Goal: Task Accomplishment & Management: Use online tool/utility

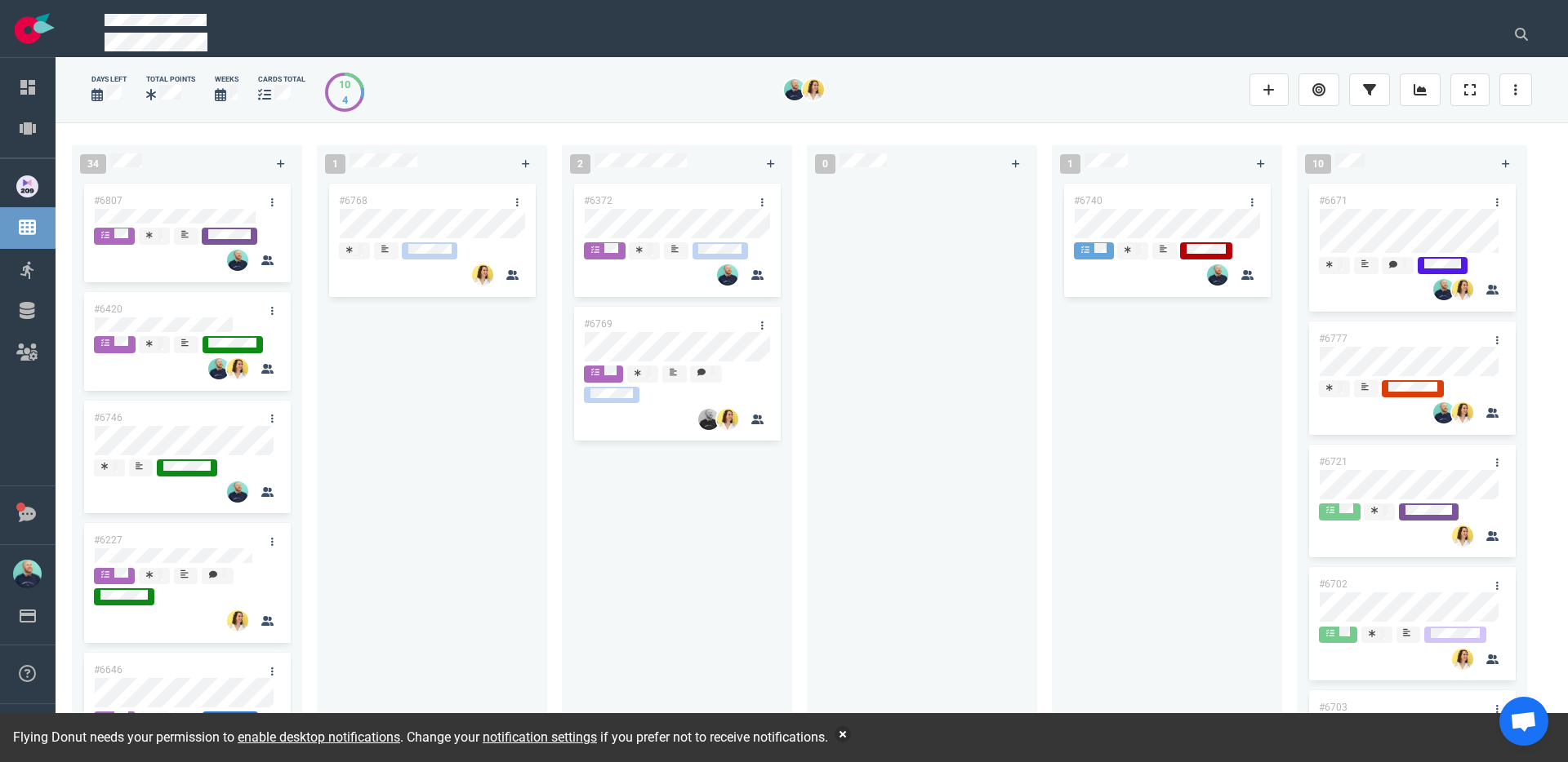
click at [448, 481] on div "#6768" at bounding box center [432, 453] width 211 height 546
click at [481, 429] on div "#6768" at bounding box center [432, 453] width 211 height 546
click at [851, 734] on button "button" at bounding box center [842, 735] width 17 height 17
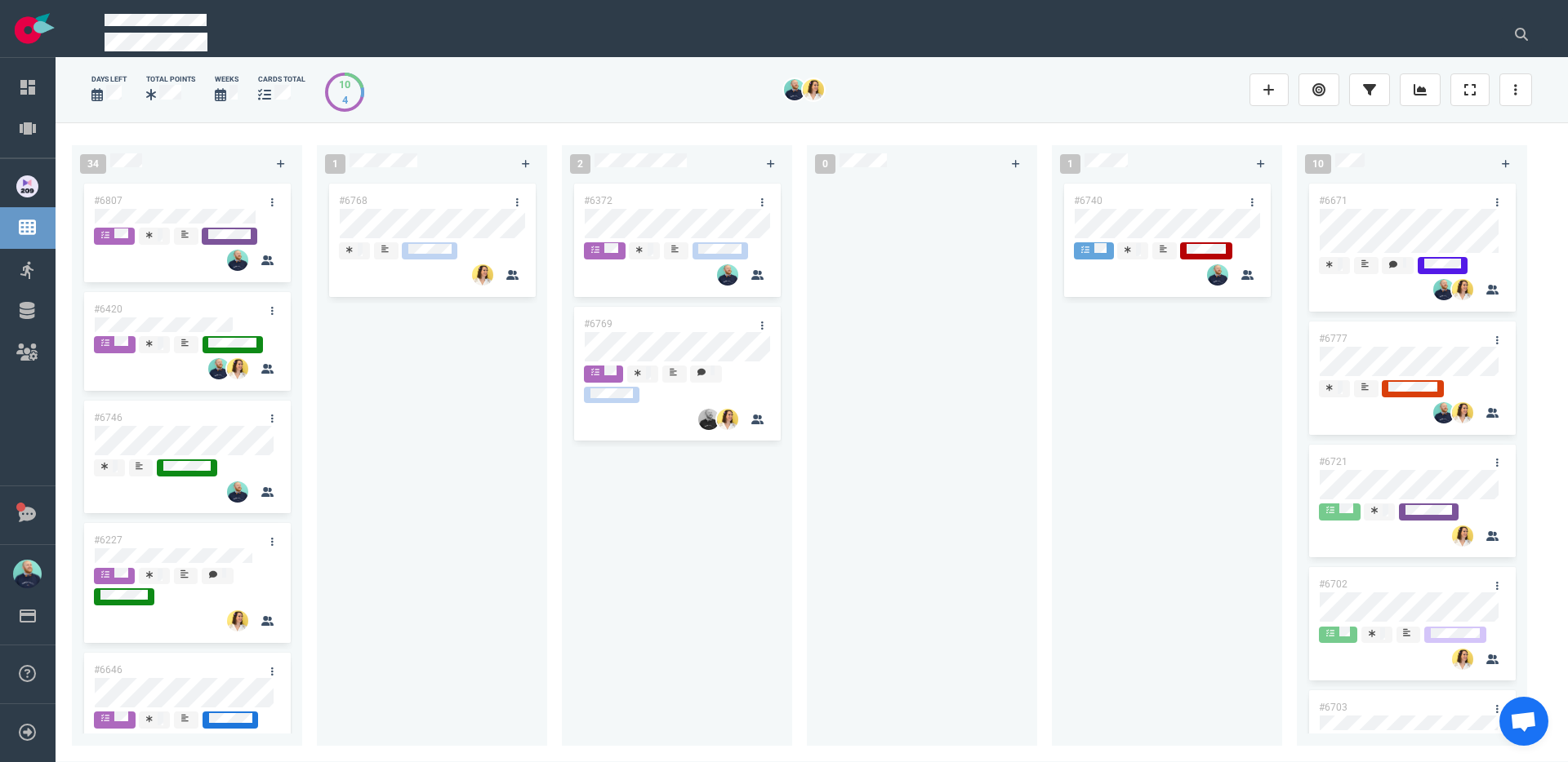
click at [673, 615] on div "#6372 #6769" at bounding box center [676, 453] width 211 height 546
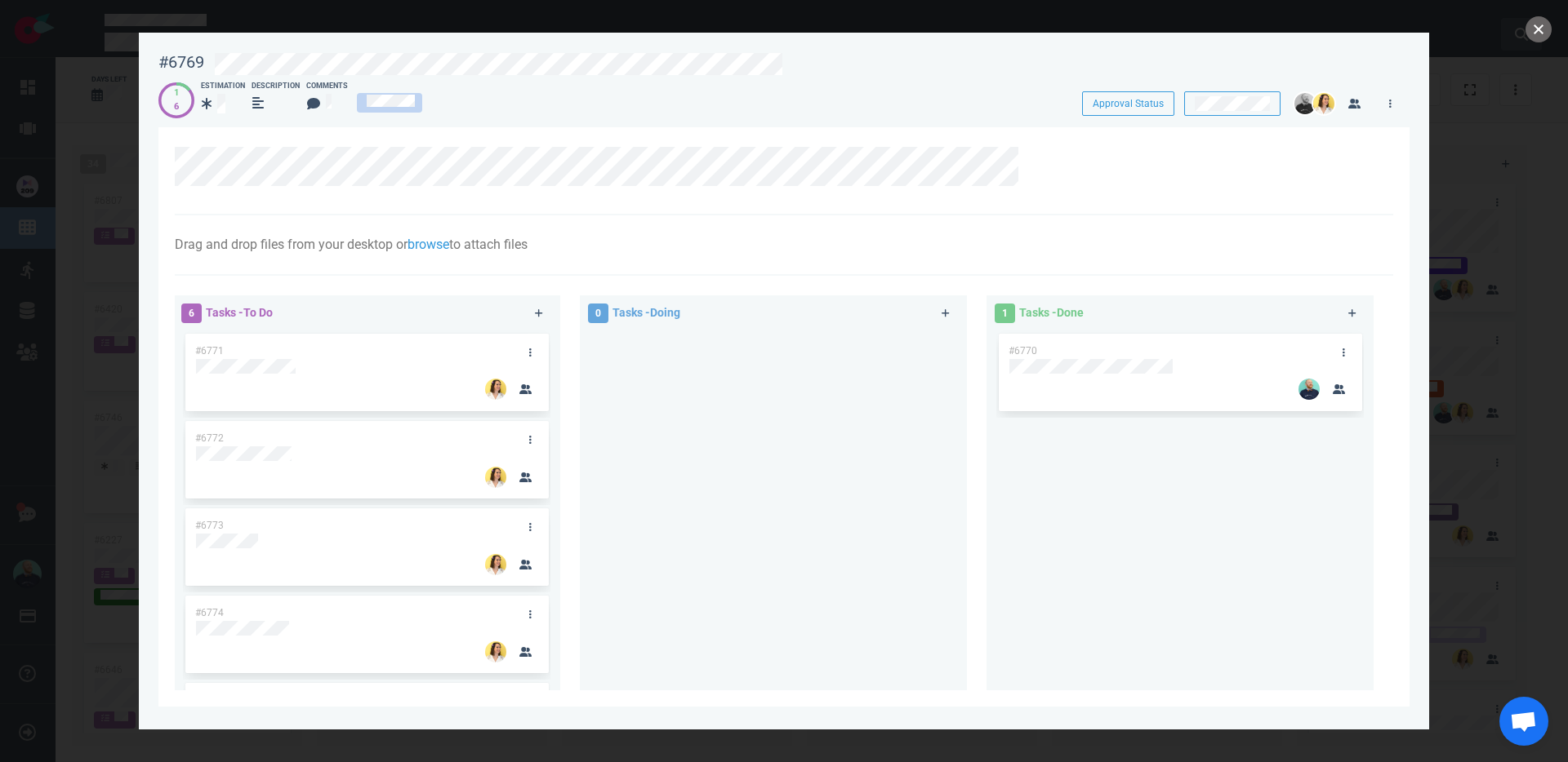
click at [1534, 40] on button "close" at bounding box center [1538, 29] width 26 height 26
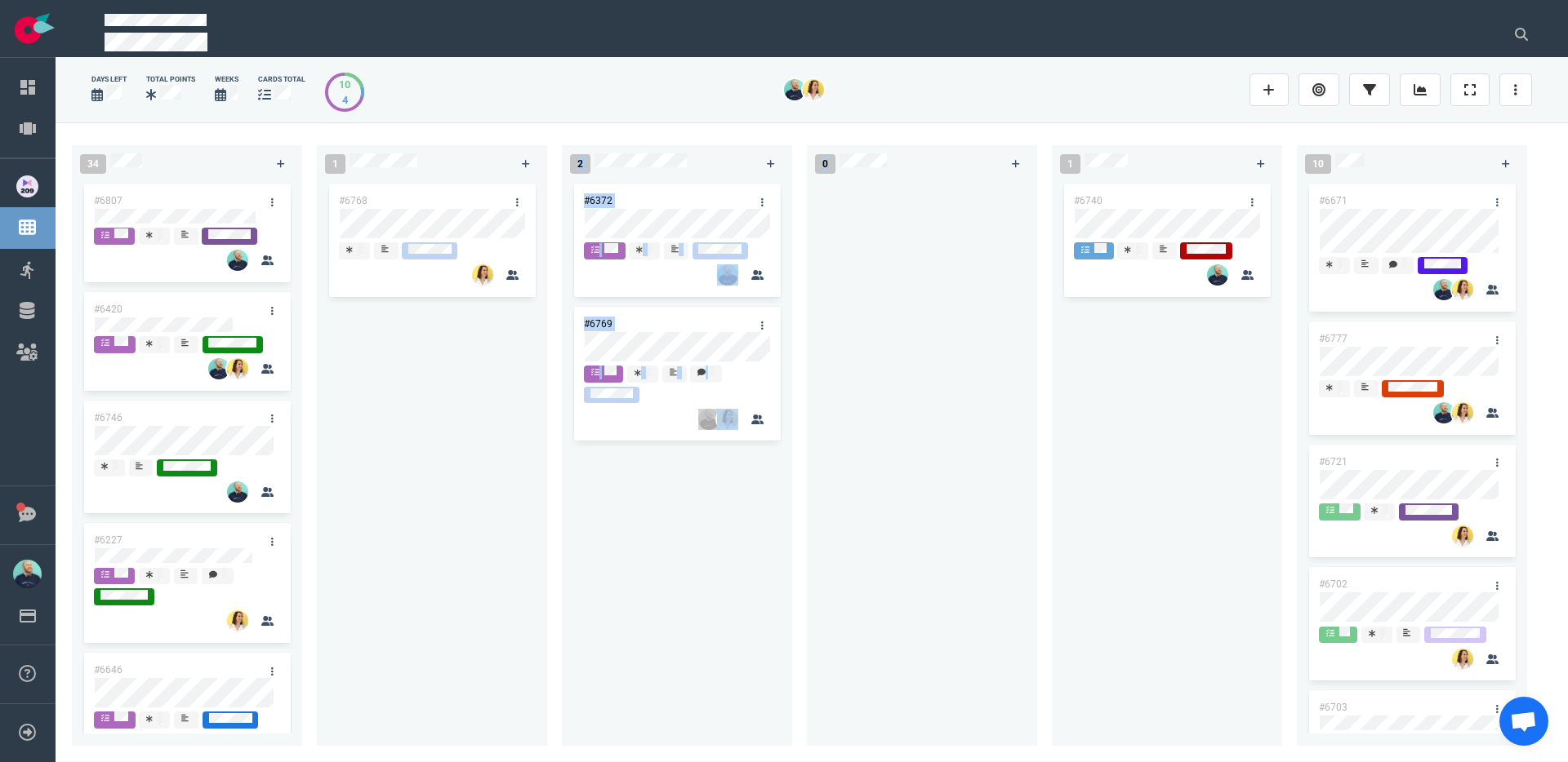
drag, startPoint x: 665, startPoint y: 401, endPoint x: 513, endPoint y: 352, distance: 159.7
click at [510, 345] on div "34 #6807 #6420 #6746 #6227 #6646 #6645 #6748 #6698 #6662 #5517 #6709 1 #6768 2 …" at bounding box center [811, 441] width 1512 height 638
click at [542, 495] on div "#6768" at bounding box center [432, 457] width 231 height 553
